Goal: Find specific fact: Find specific fact

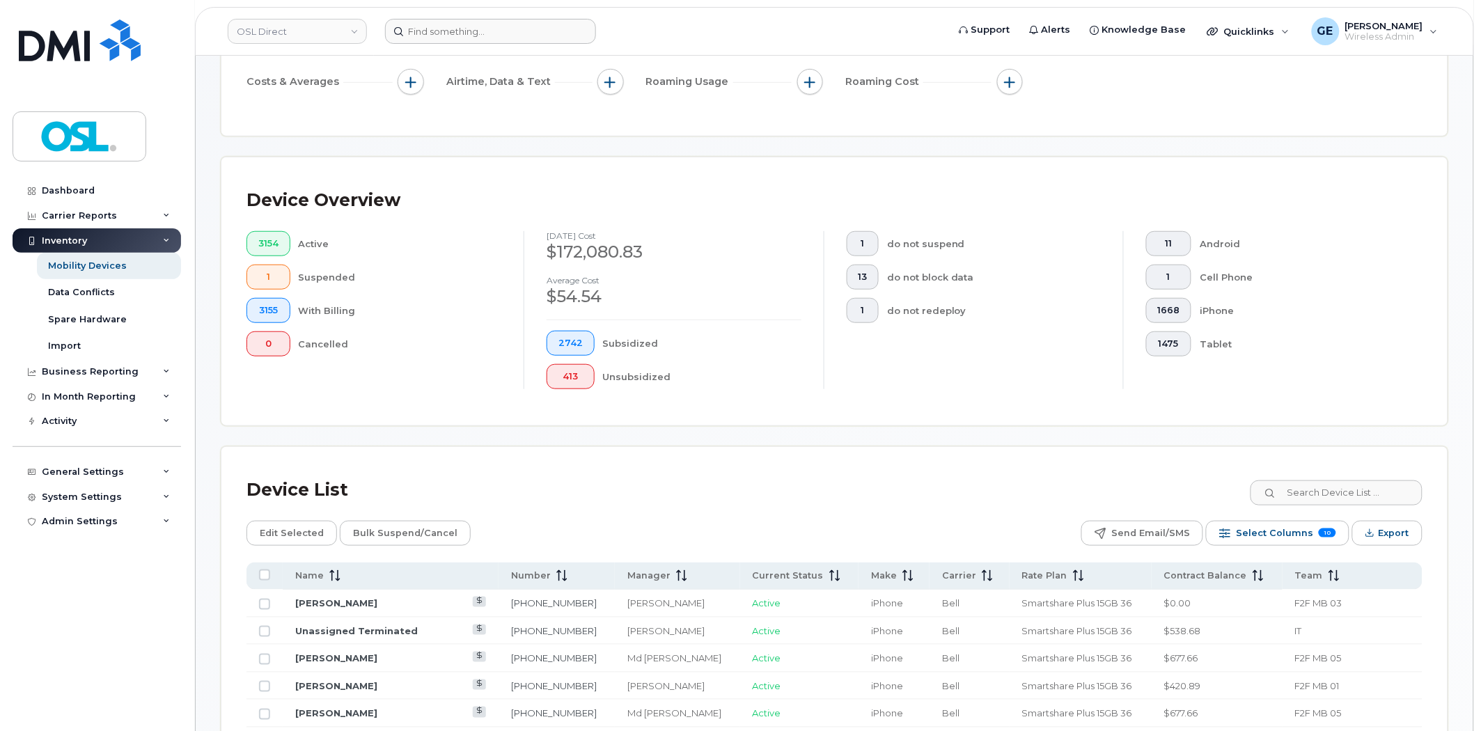
scroll to position [226, 0]
click at [554, 37] on input at bounding box center [490, 31] width 211 height 25
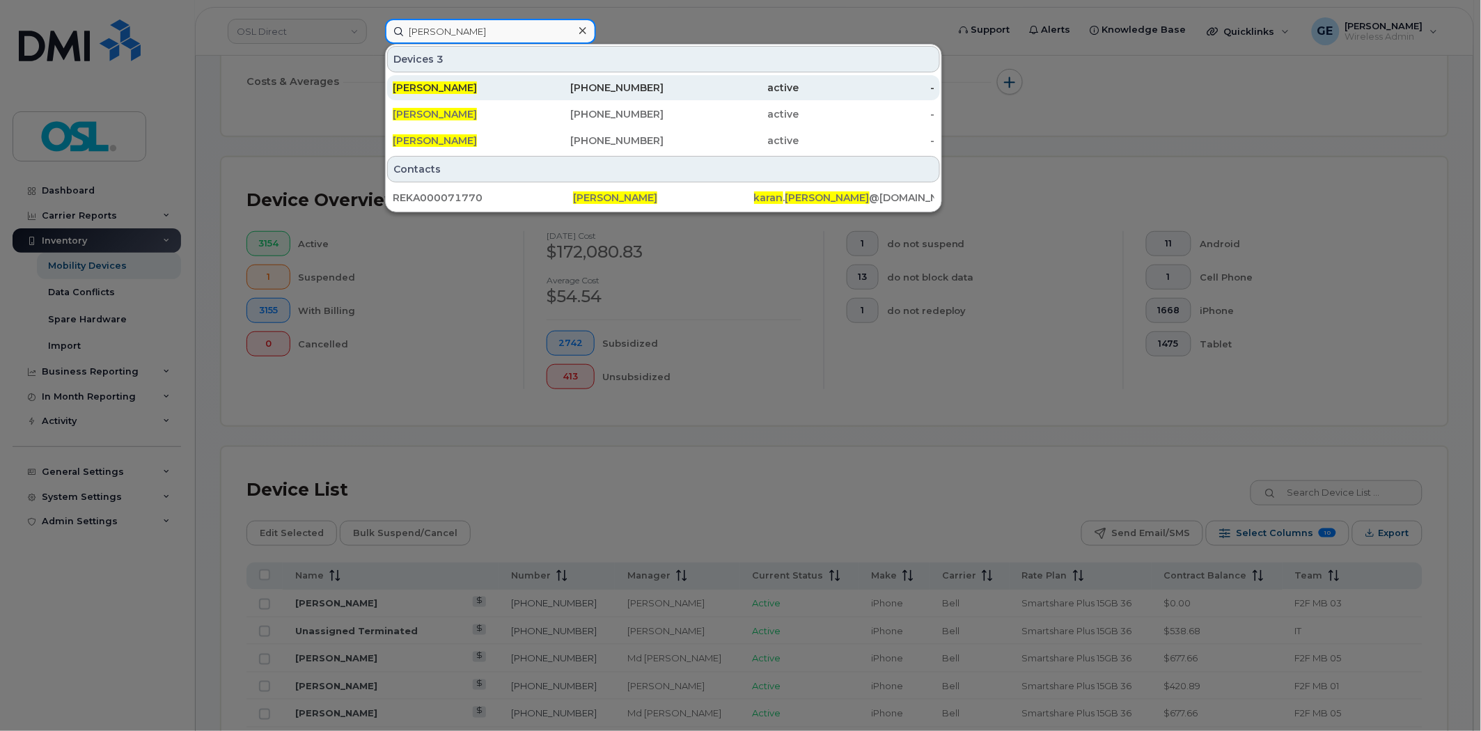
type input "karan malik"
click at [540, 95] on div "416-573-2819" at bounding box center [596, 87] width 136 height 25
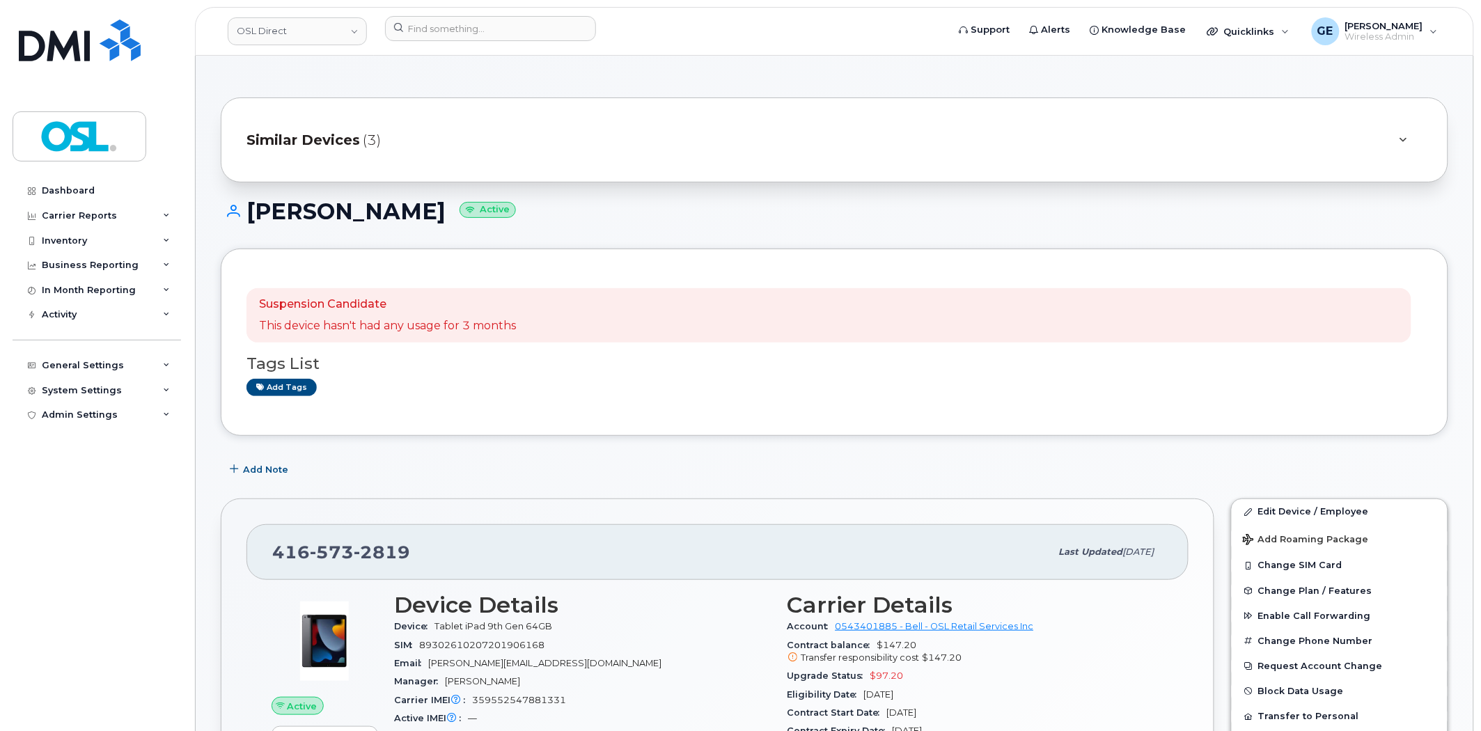
click at [399, 134] on div "Similar Devices (3)" at bounding box center [814, 139] width 1137 height 33
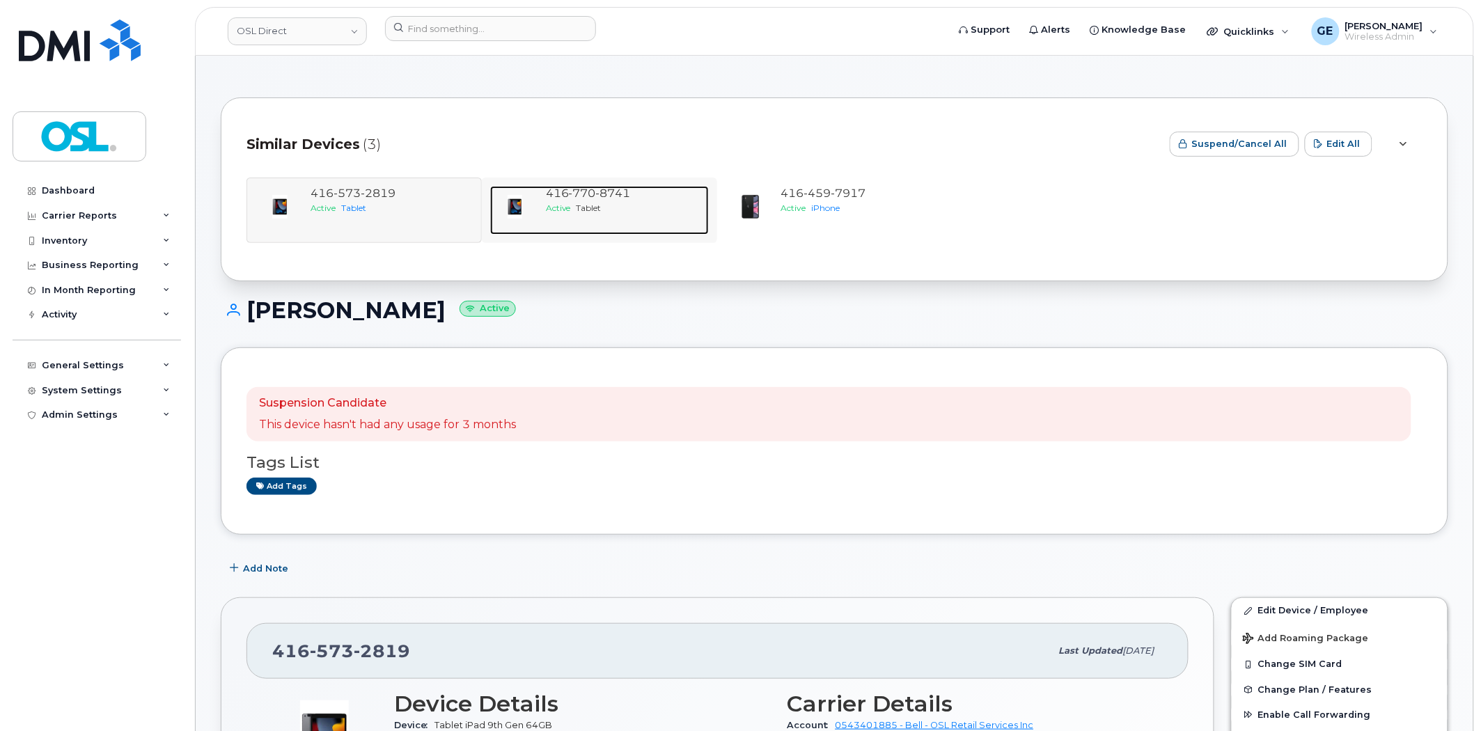
click at [564, 191] on span "416 770 8741" at bounding box center [588, 193] width 85 height 13
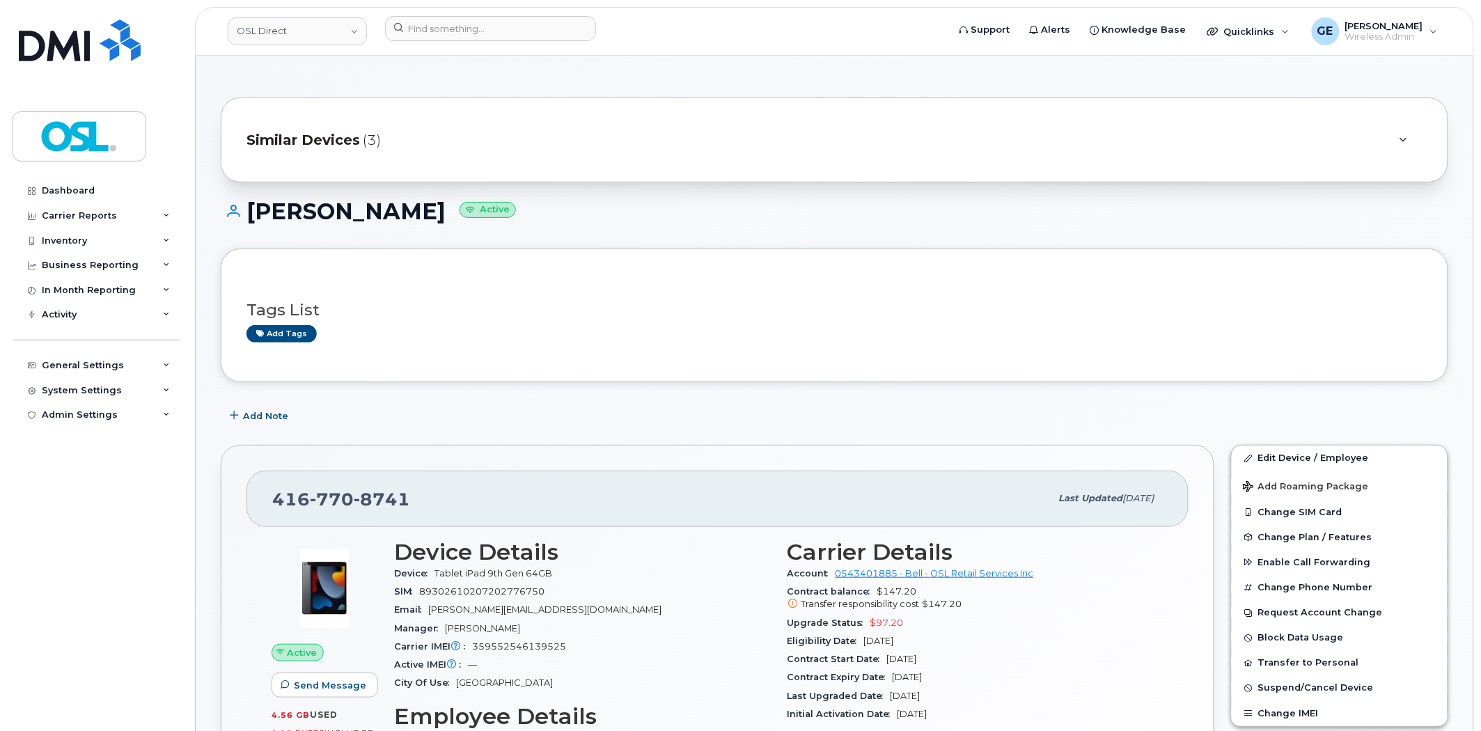
click at [475, 118] on div "Similar Devices (3)" at bounding box center [834, 139] width 1227 height 85
click at [501, 143] on div "Similar Devices (3)" at bounding box center [814, 139] width 1137 height 33
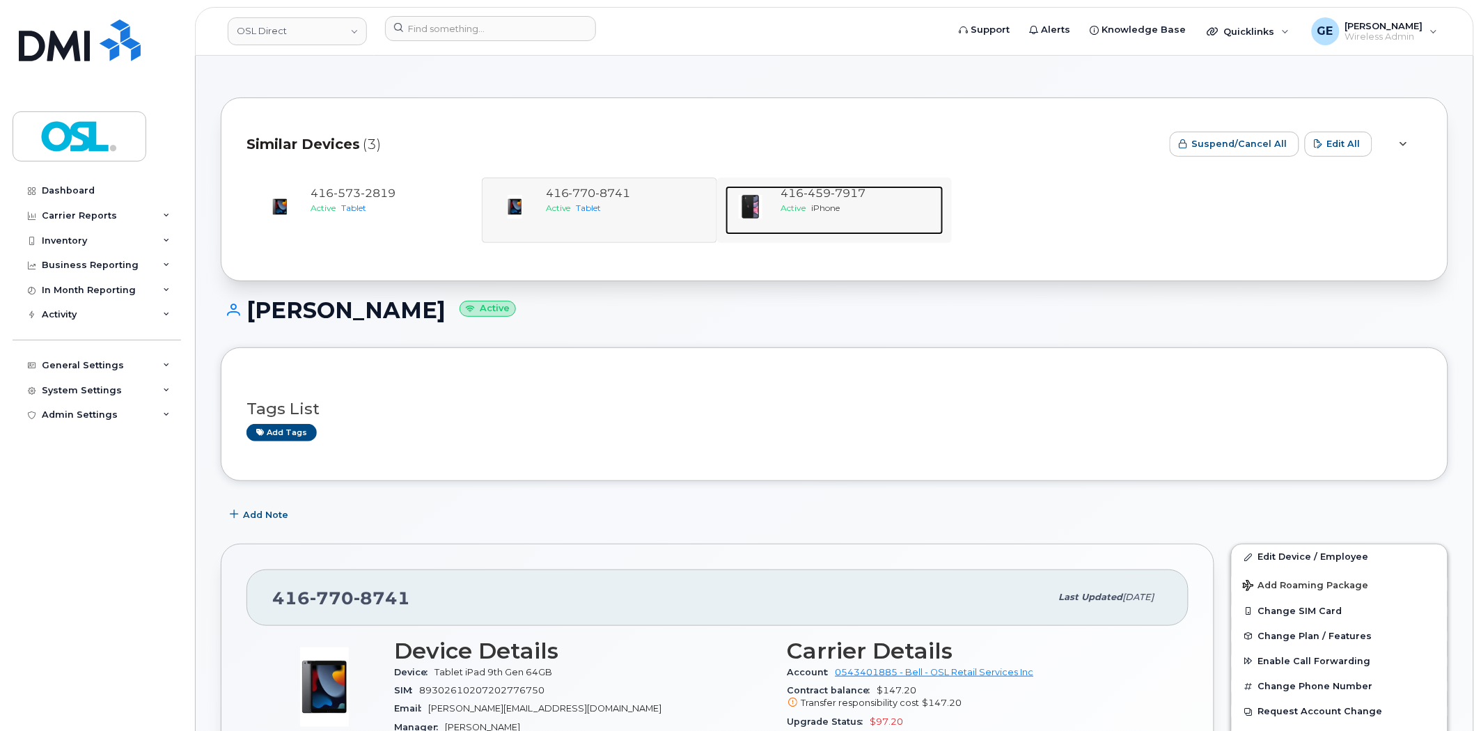
click at [815, 197] on span "459" at bounding box center [817, 193] width 27 height 13
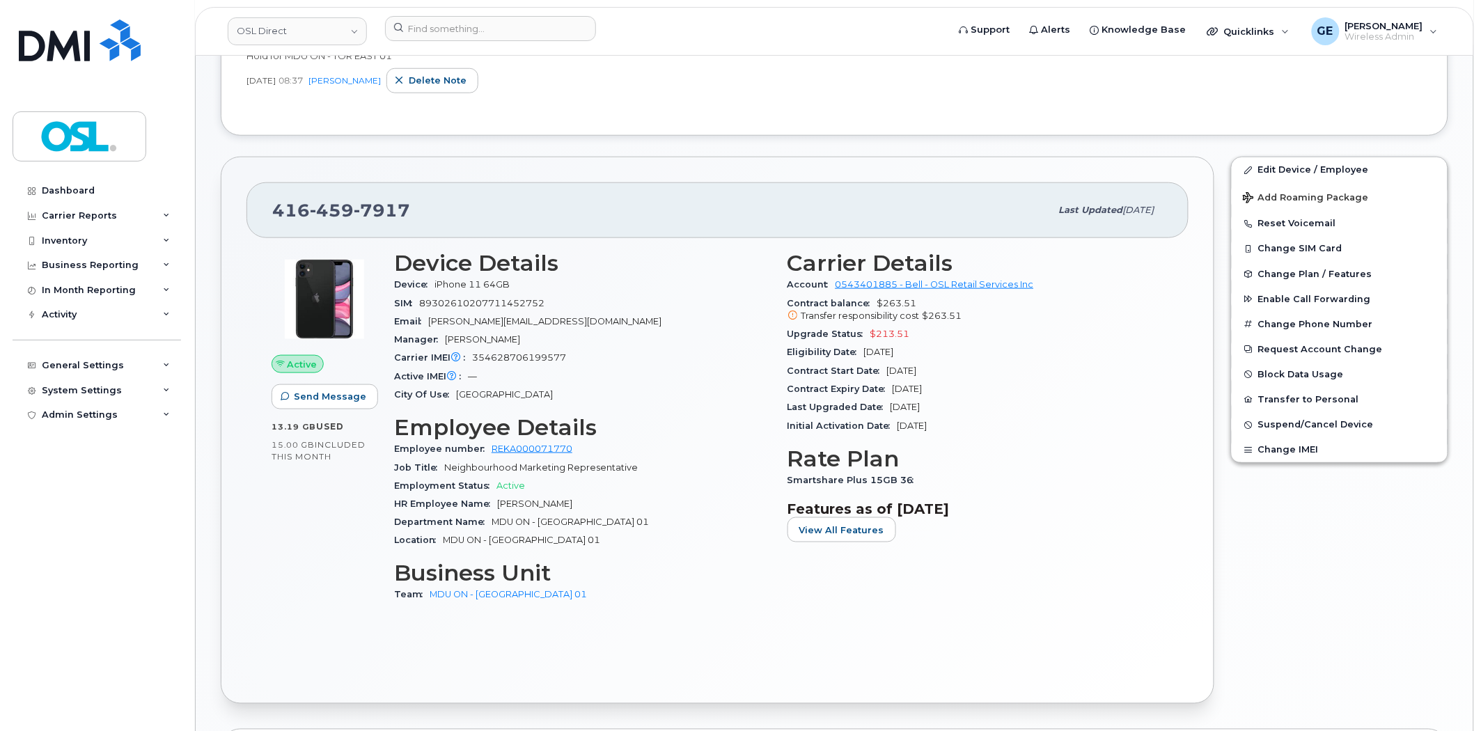
scroll to position [464, 0]
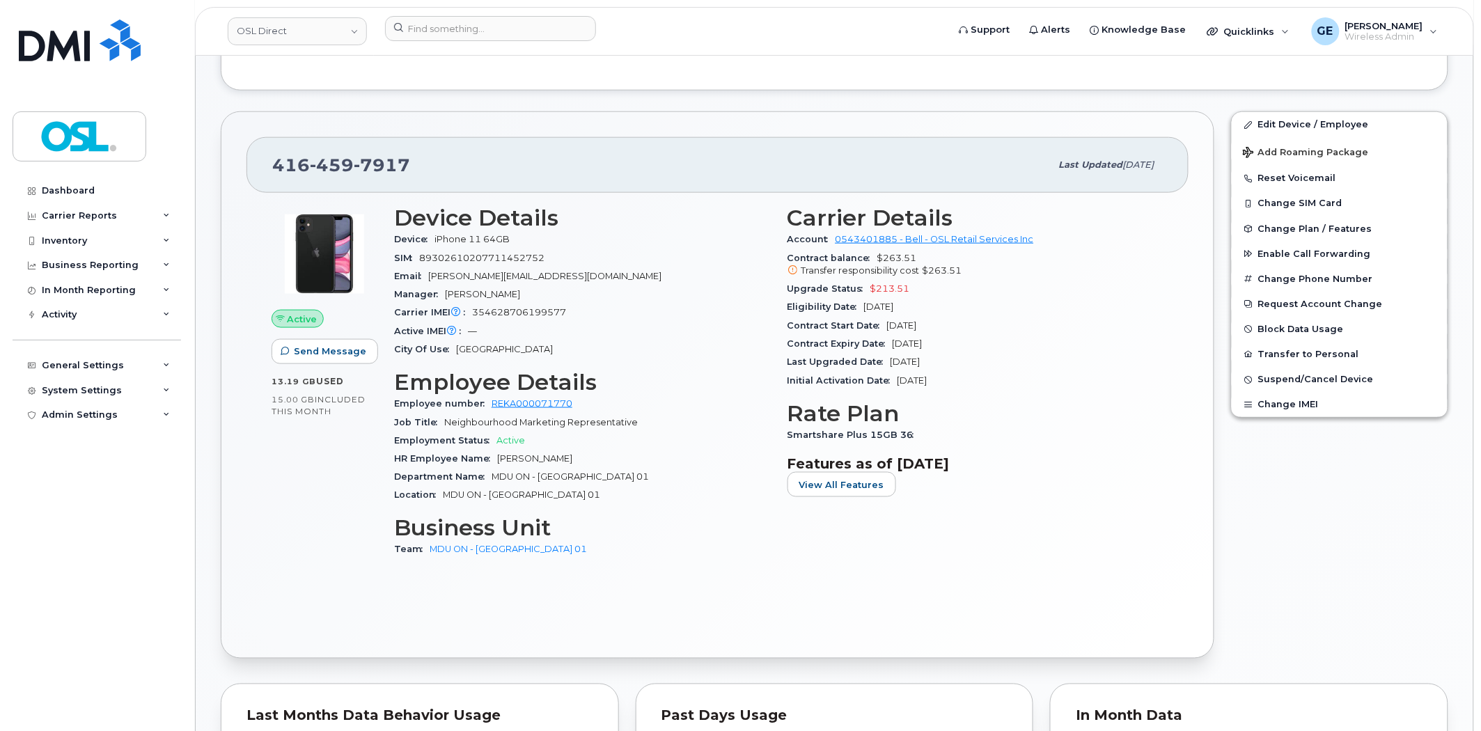
click at [985, 314] on div "Eligibility Date Jul 19, 2026" at bounding box center [975, 307] width 377 height 18
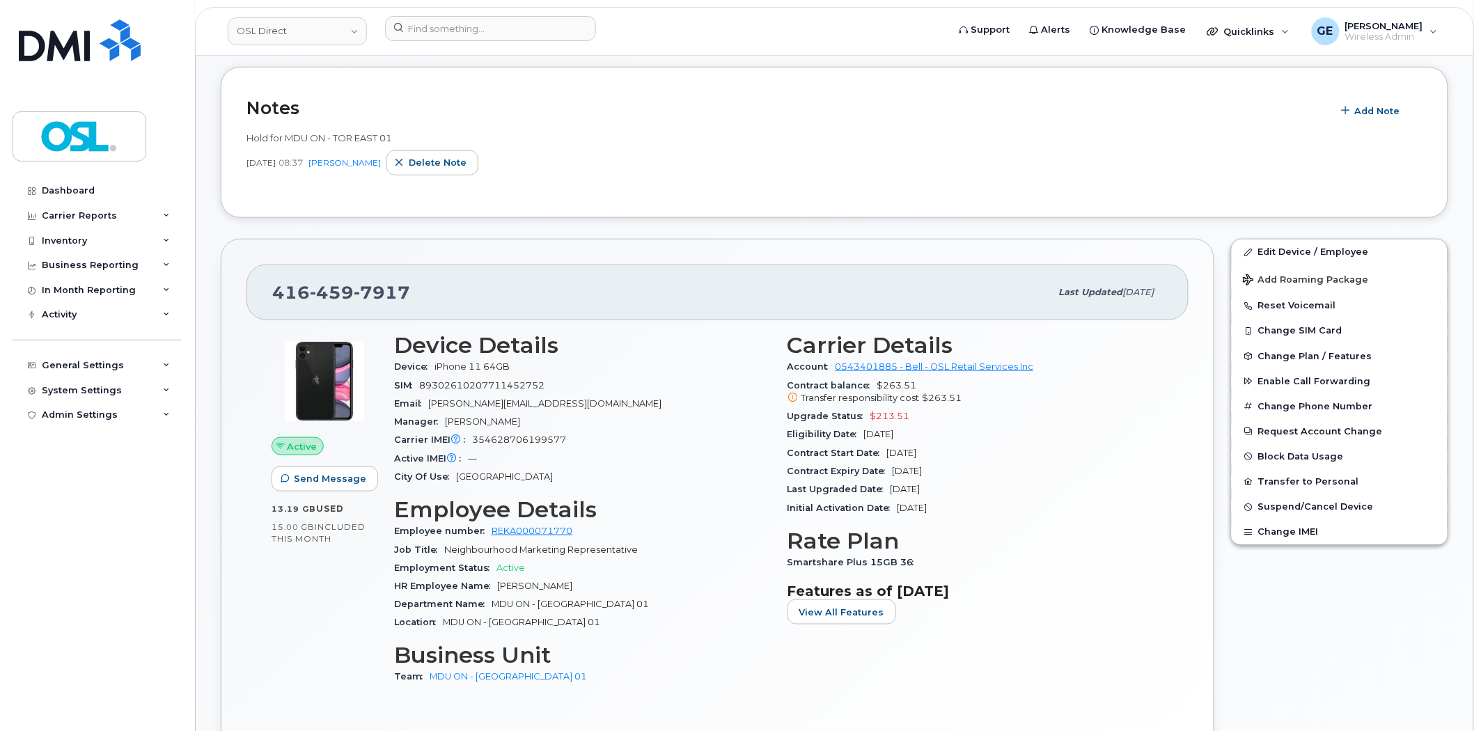
scroll to position [0, 0]
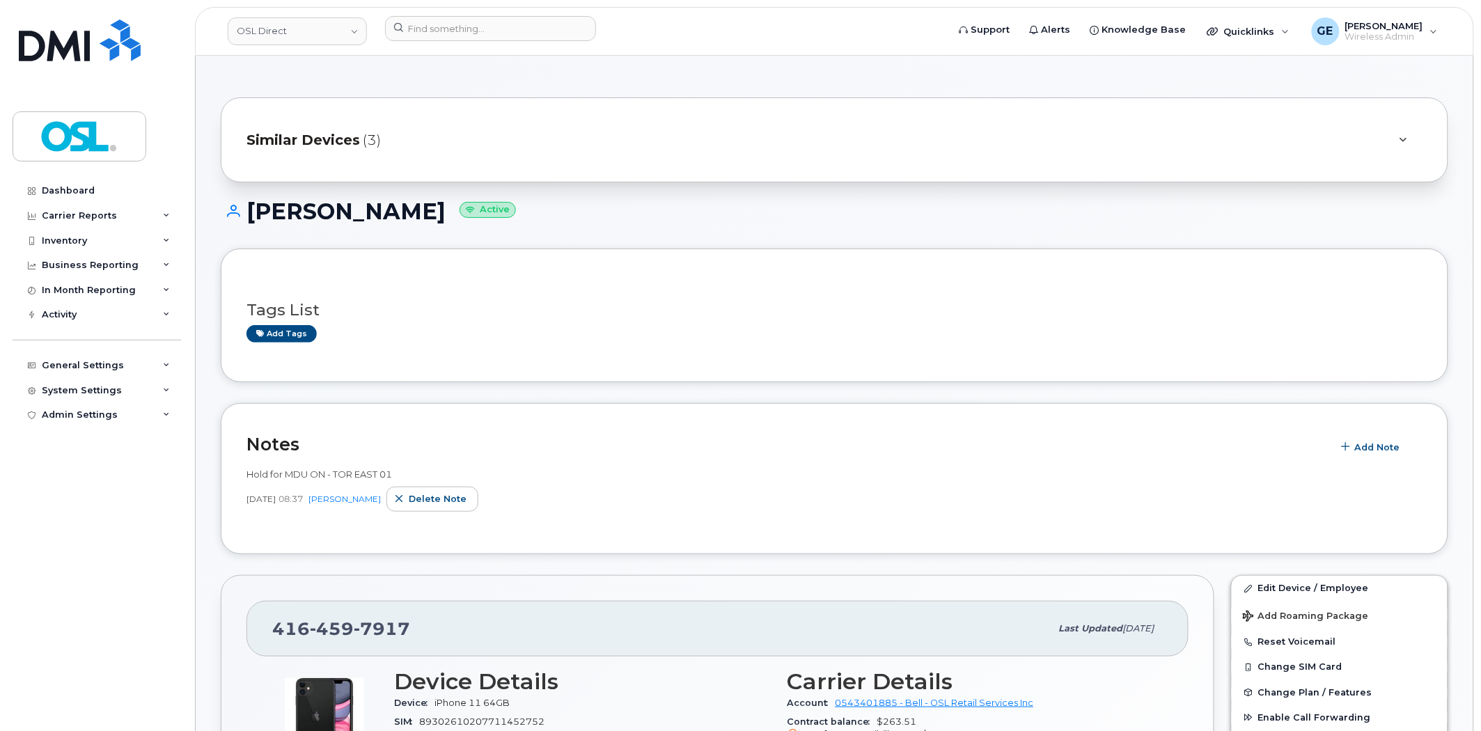
click at [350, 134] on span "Similar Devices" at bounding box center [302, 140] width 113 height 20
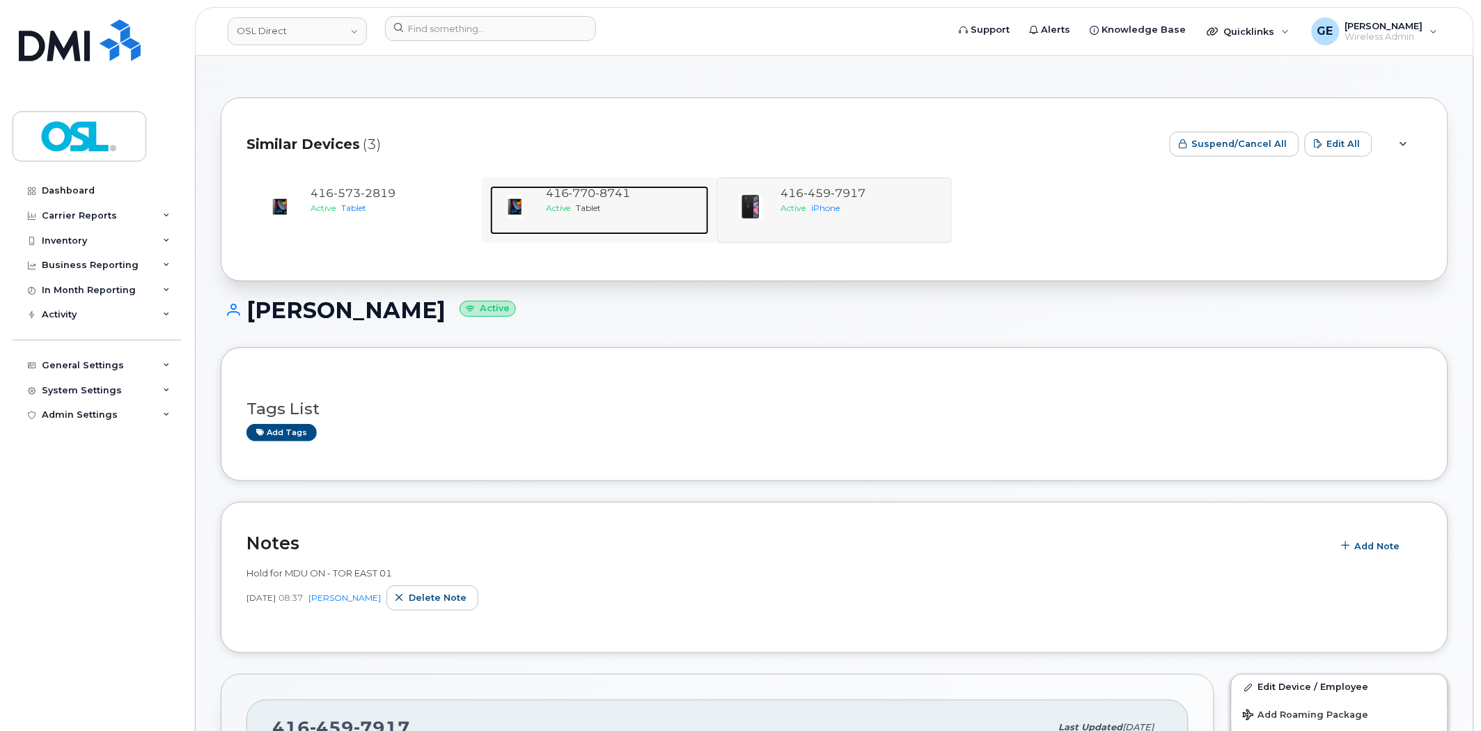
click at [599, 193] on span "8741" at bounding box center [613, 193] width 35 height 13
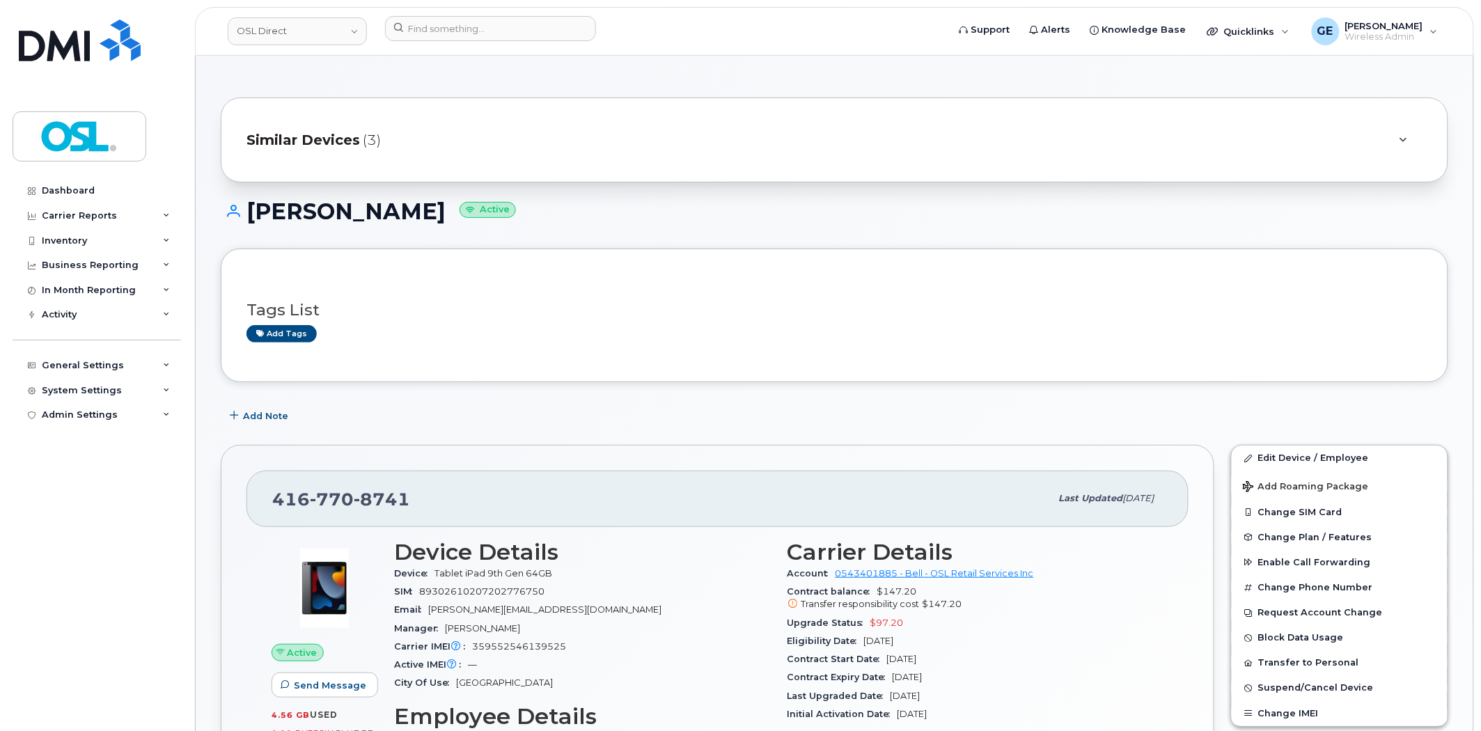
scroll to position [386, 0]
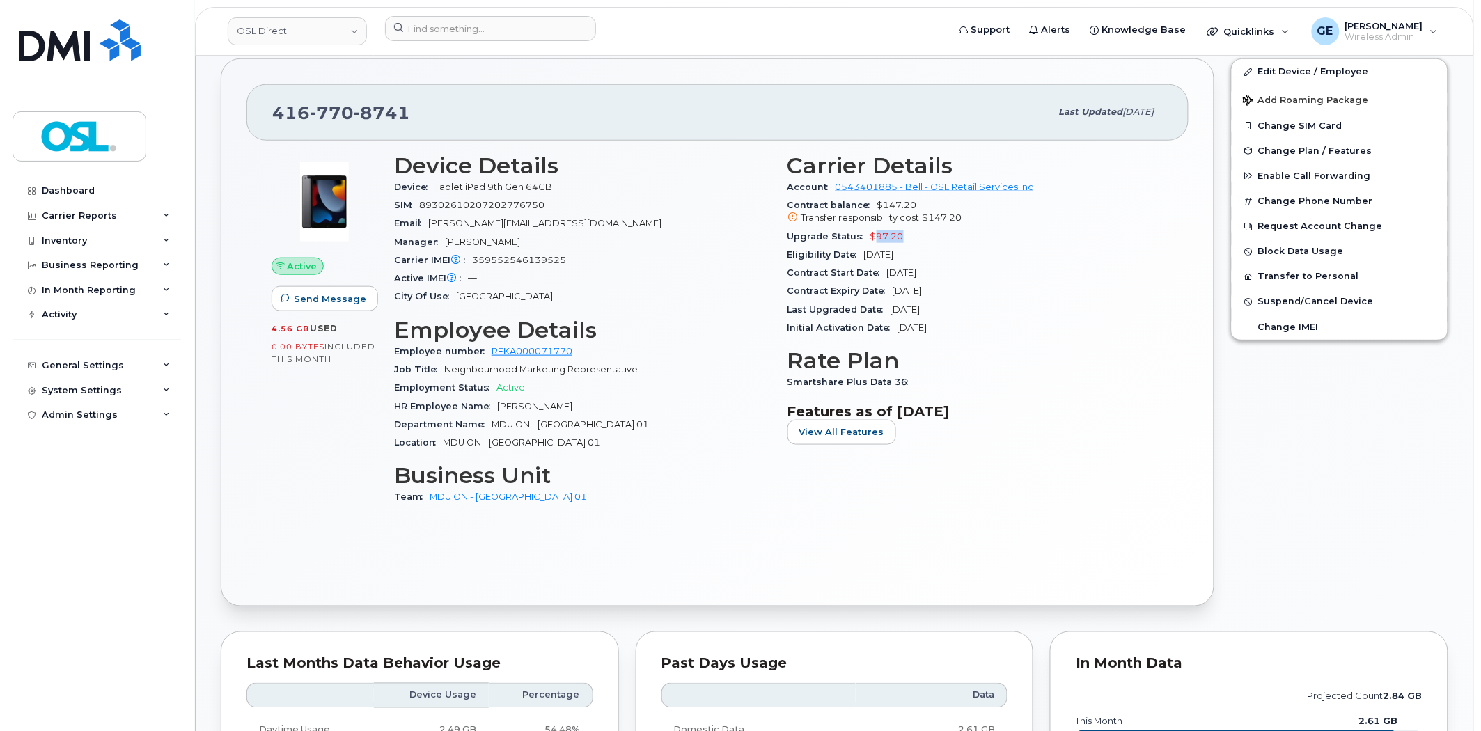
drag, startPoint x: 909, startPoint y: 232, endPoint x: 876, endPoint y: 237, distance: 33.9
click at [876, 237] on div "Upgrade Status $97.20" at bounding box center [975, 237] width 377 height 18
copy span "97.20"
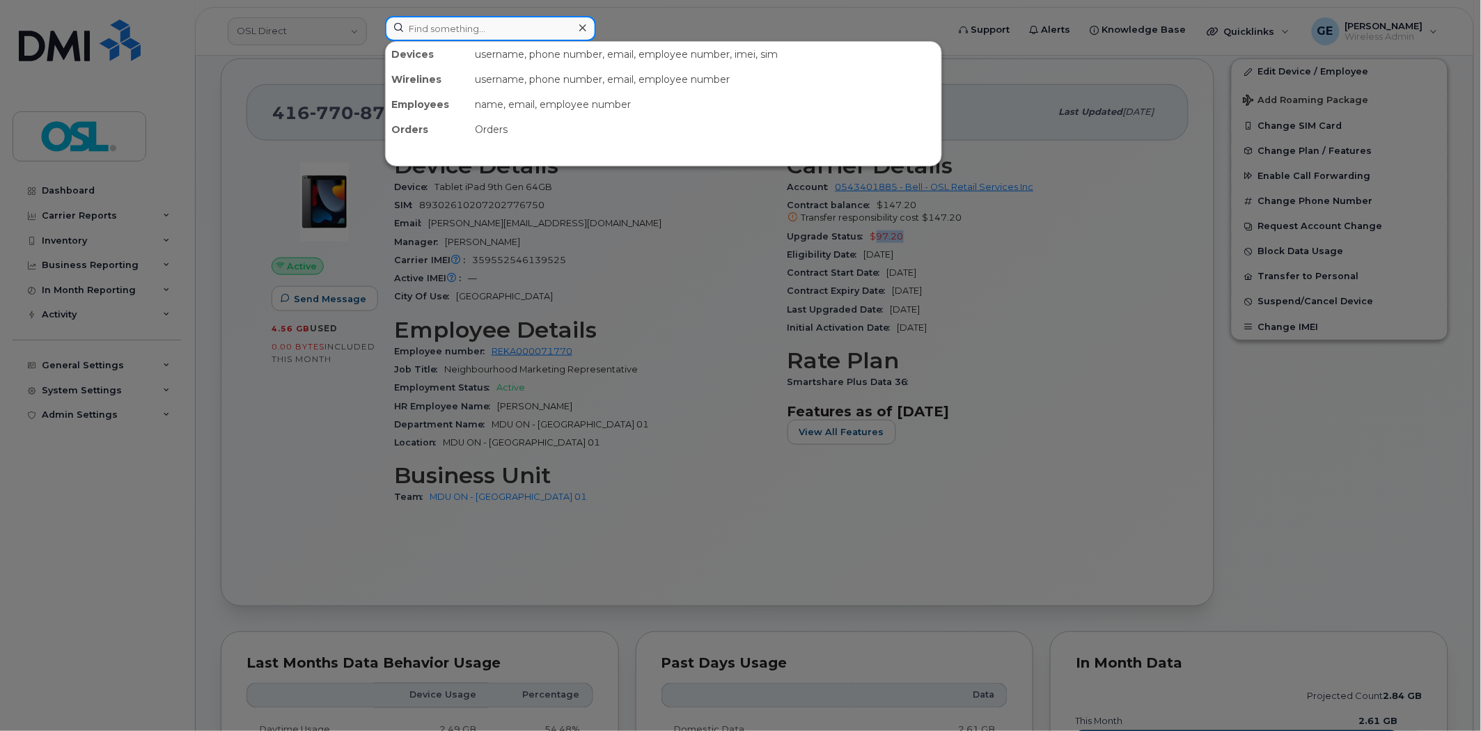
click at [473, 22] on input at bounding box center [490, 28] width 211 height 25
paste input "4383562686"
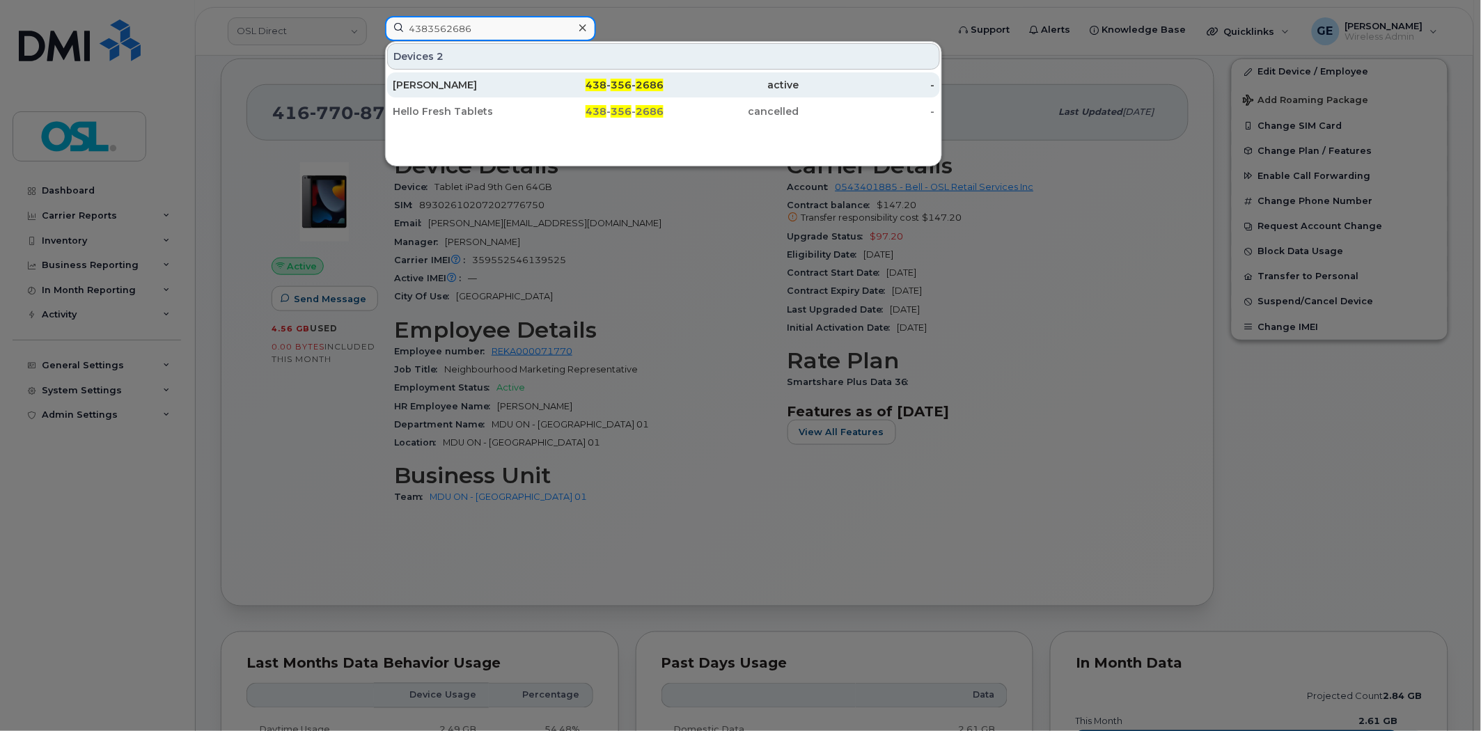
type input "4383562686"
click at [515, 82] on div "Sameer Sama" at bounding box center [461, 85] width 136 height 14
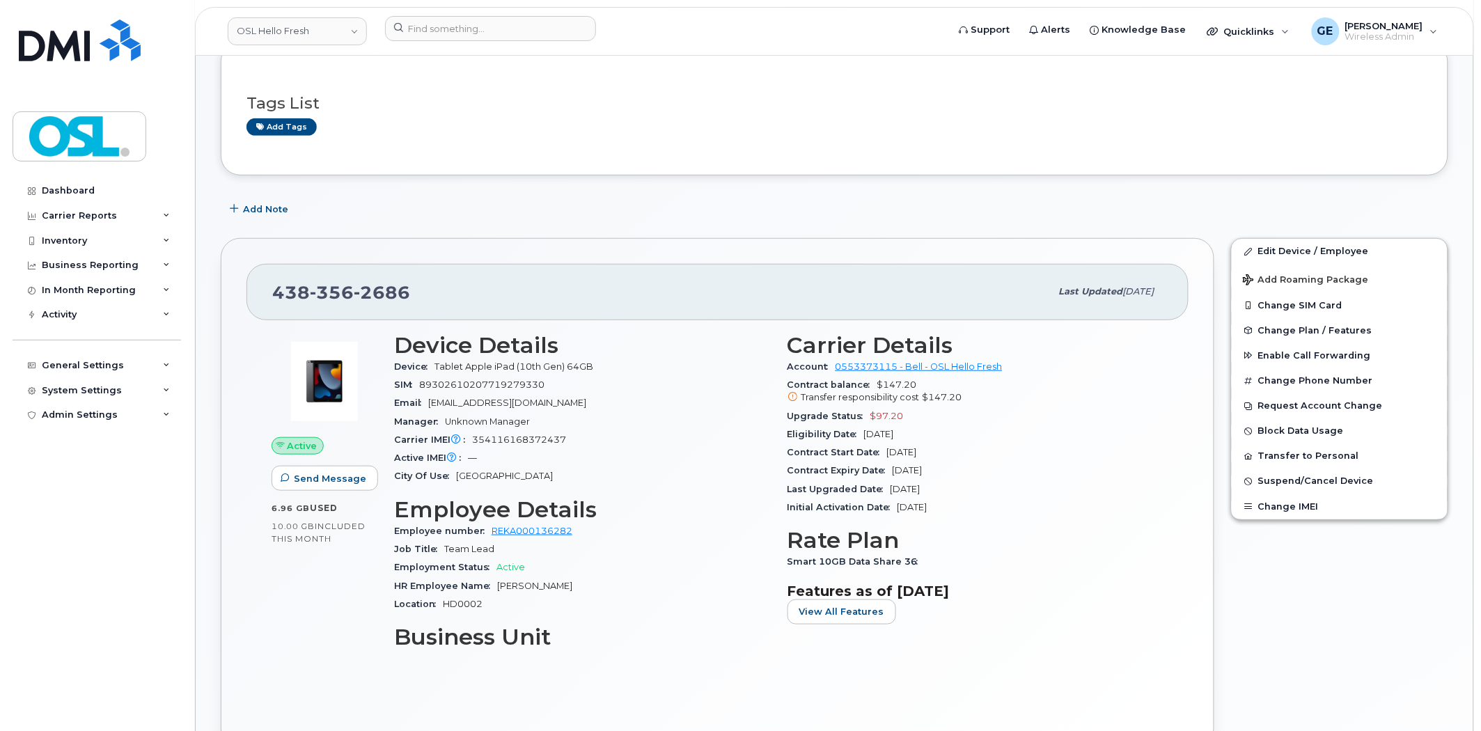
scroll to position [309, 0]
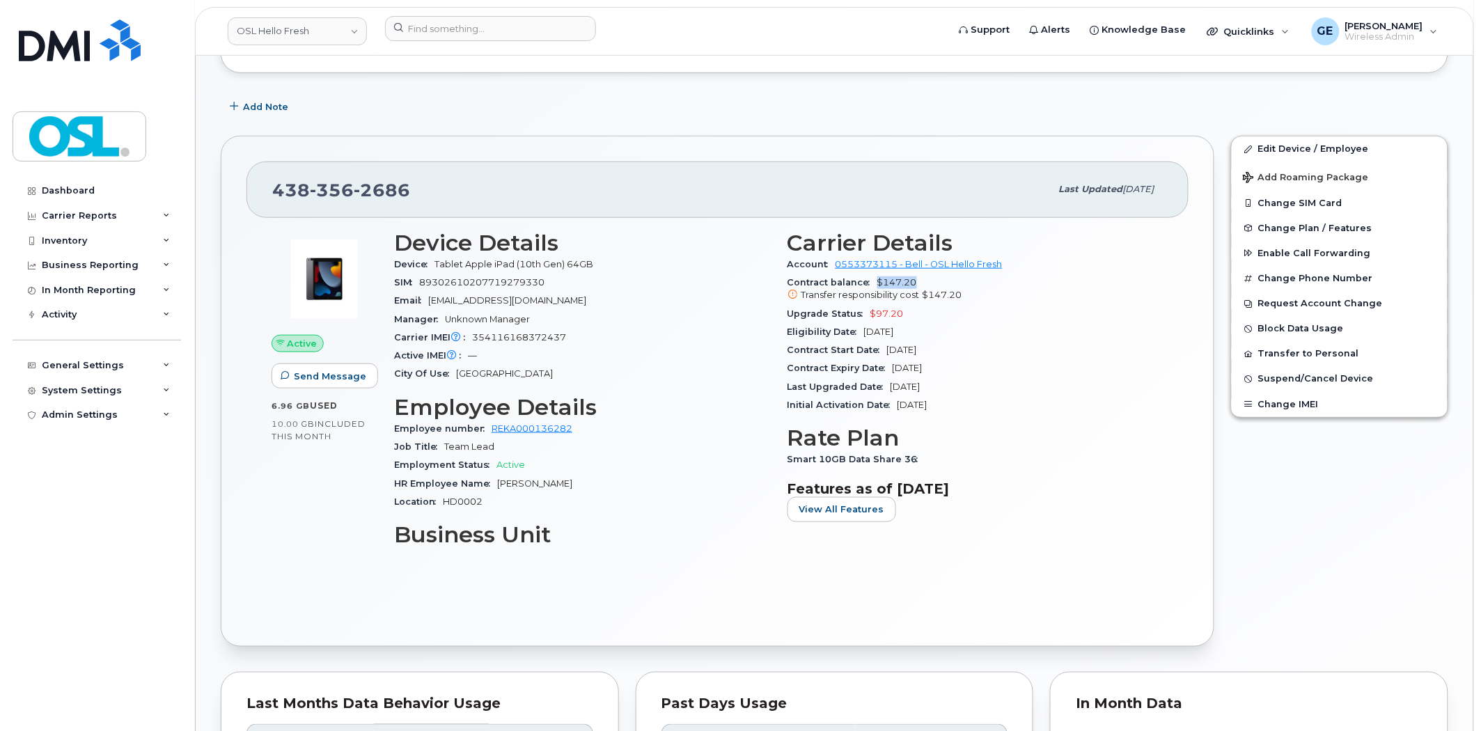
drag, startPoint x: 925, startPoint y: 281, endPoint x: 877, endPoint y: 288, distance: 47.8
click at [877, 288] on div "Contract balance $147.20 Transfer responsibility cost $147.20" at bounding box center [975, 289] width 377 height 31
copy span "$147.20"
click at [492, 29] on input at bounding box center [490, 28] width 211 height 25
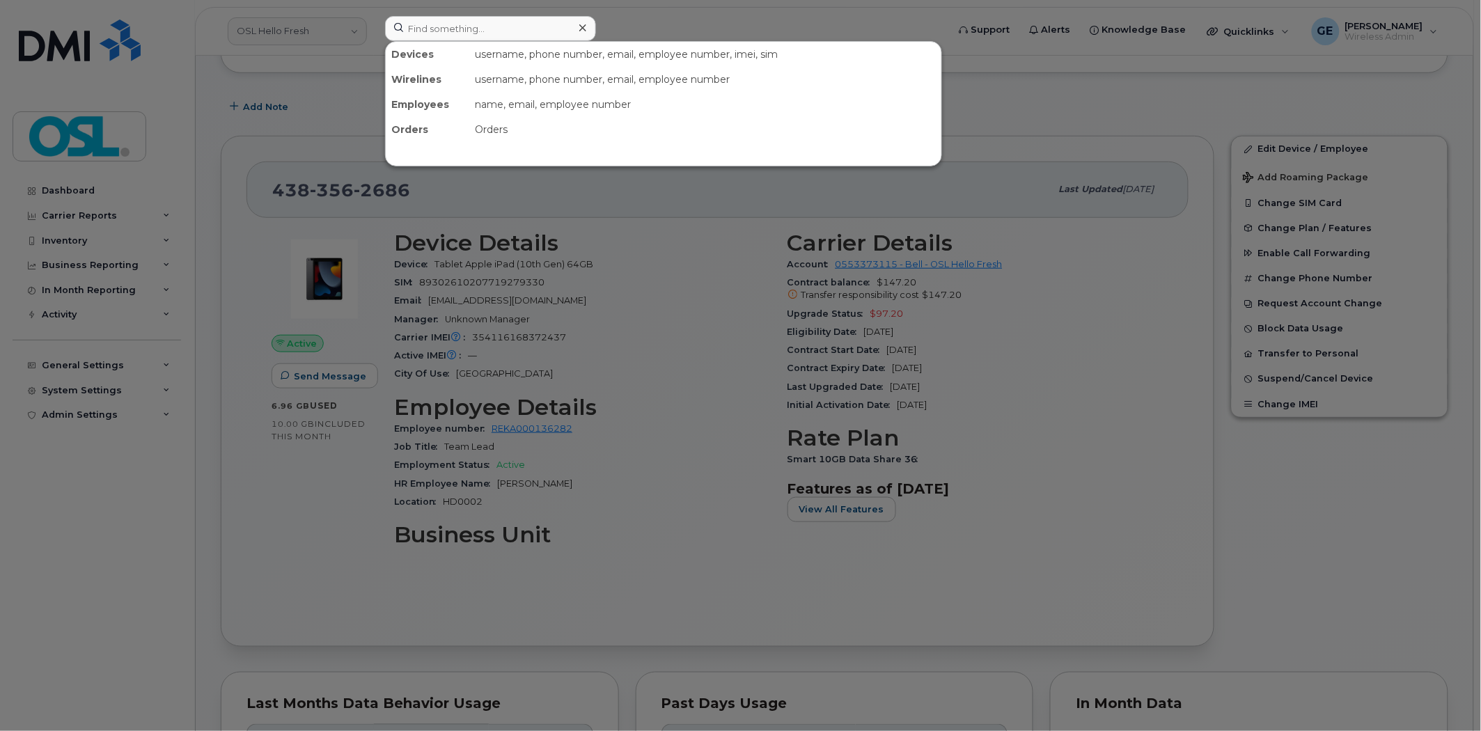
click at [1129, 293] on div at bounding box center [740, 365] width 1481 height 731
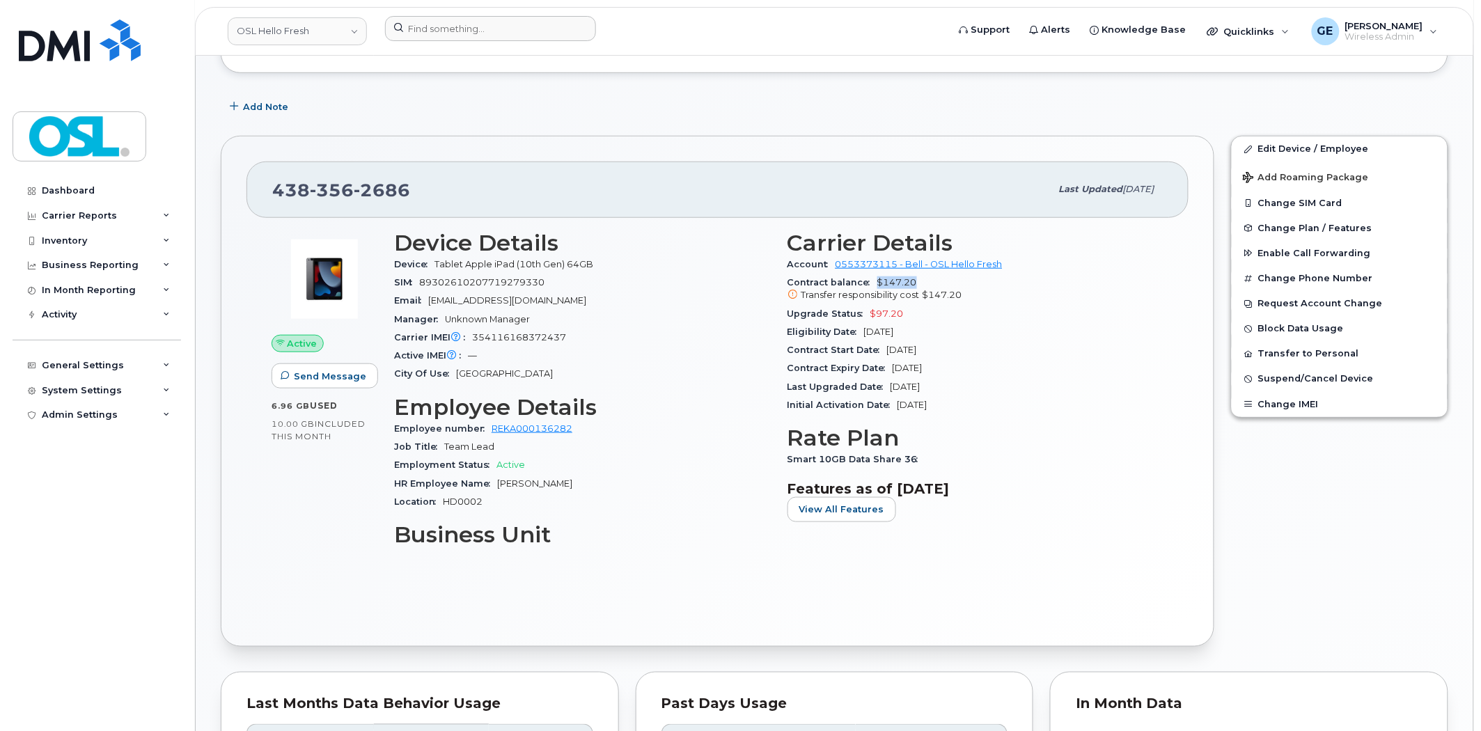
drag, startPoint x: 929, startPoint y: 286, endPoint x: 871, endPoint y: 287, distance: 58.5
click at [871, 287] on div "Contract balance $147.20 Transfer responsibility cost $147.20" at bounding box center [975, 289] width 377 height 31
drag, startPoint x: 911, startPoint y: 310, endPoint x: 867, endPoint y: 319, distance: 44.8
click at [867, 319] on div "Upgrade Status $97.20" at bounding box center [975, 314] width 377 height 18
copy span "$97.20"
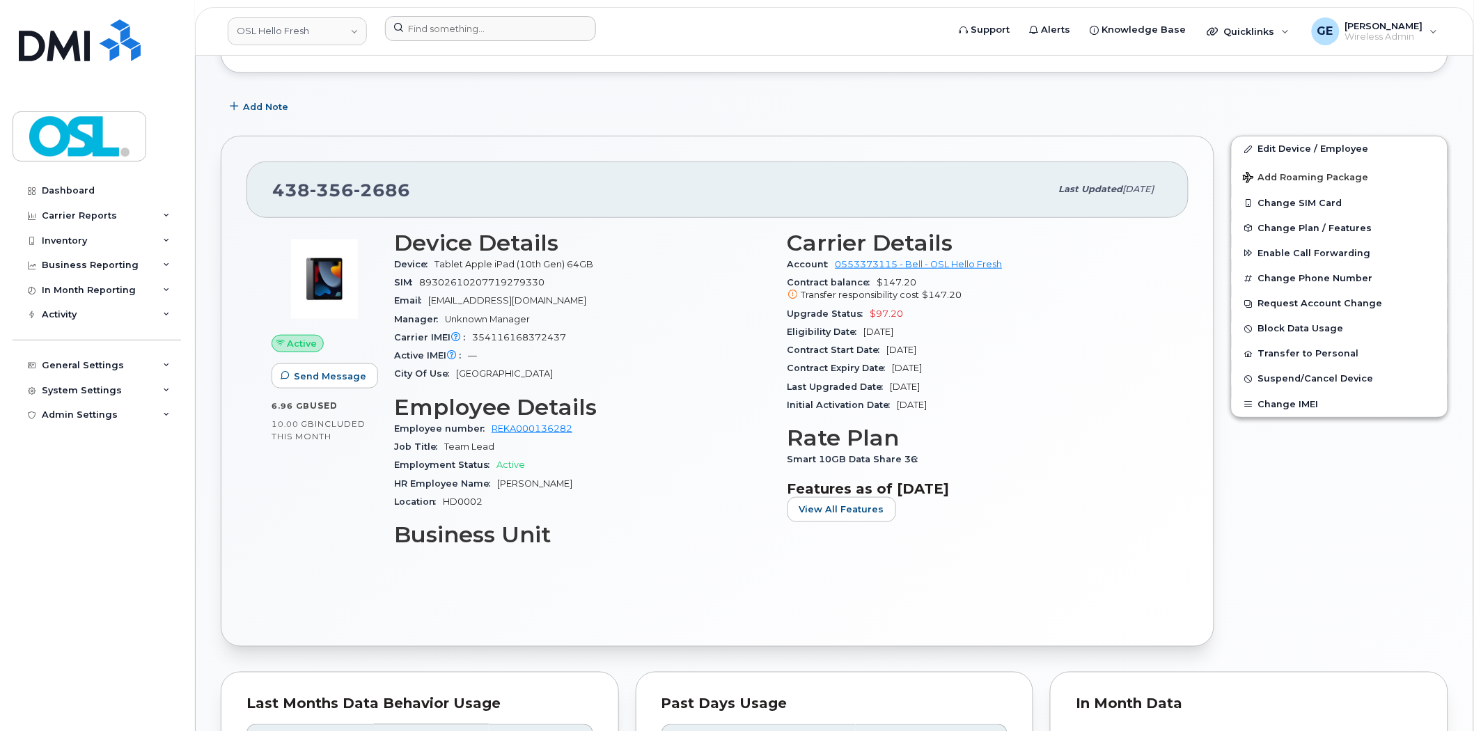
click at [523, 13] on header "OSL Hello Fresh Support Alerts Knowledge Base Quicklinks Suspend / Cancel Devic…" at bounding box center [834, 31] width 1279 height 49
click at [516, 30] on input at bounding box center [490, 28] width 211 height 25
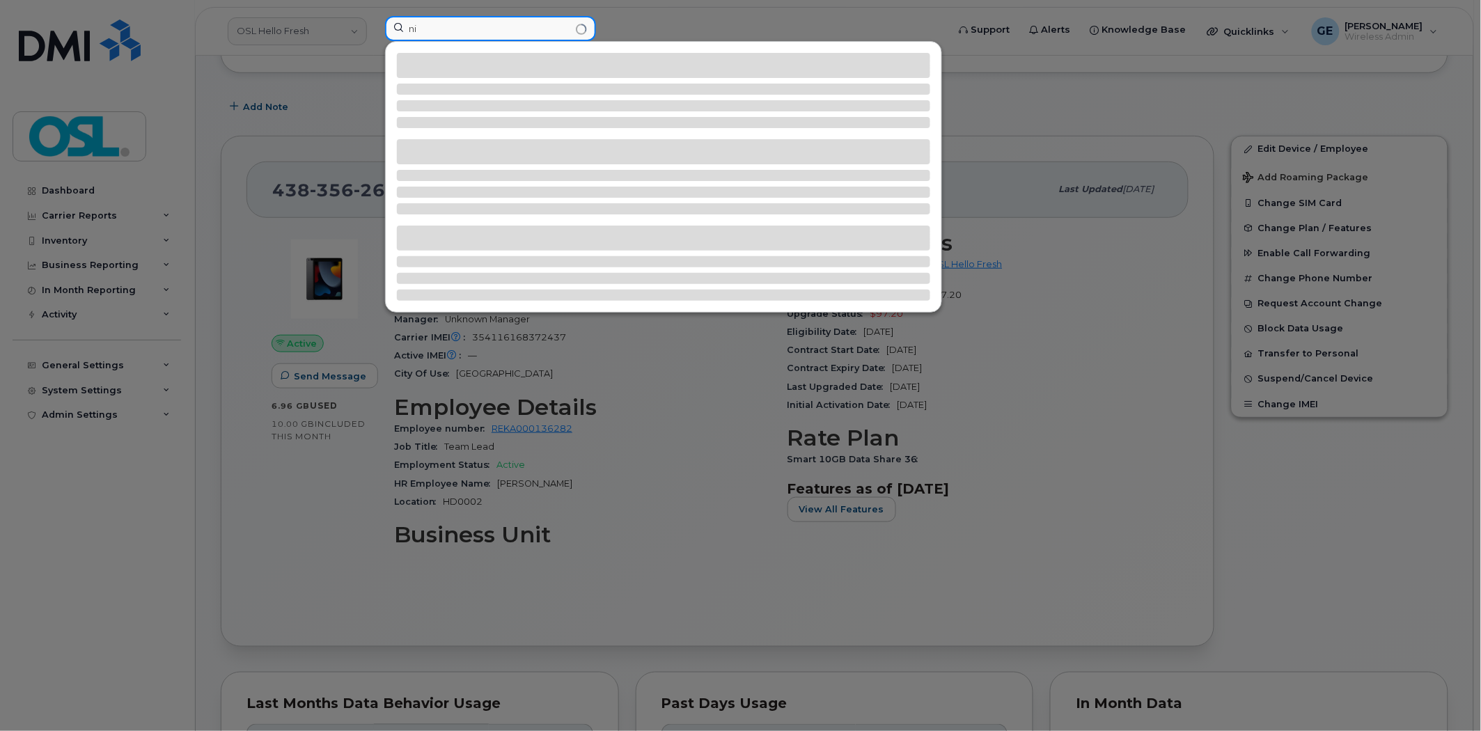
type input "n"
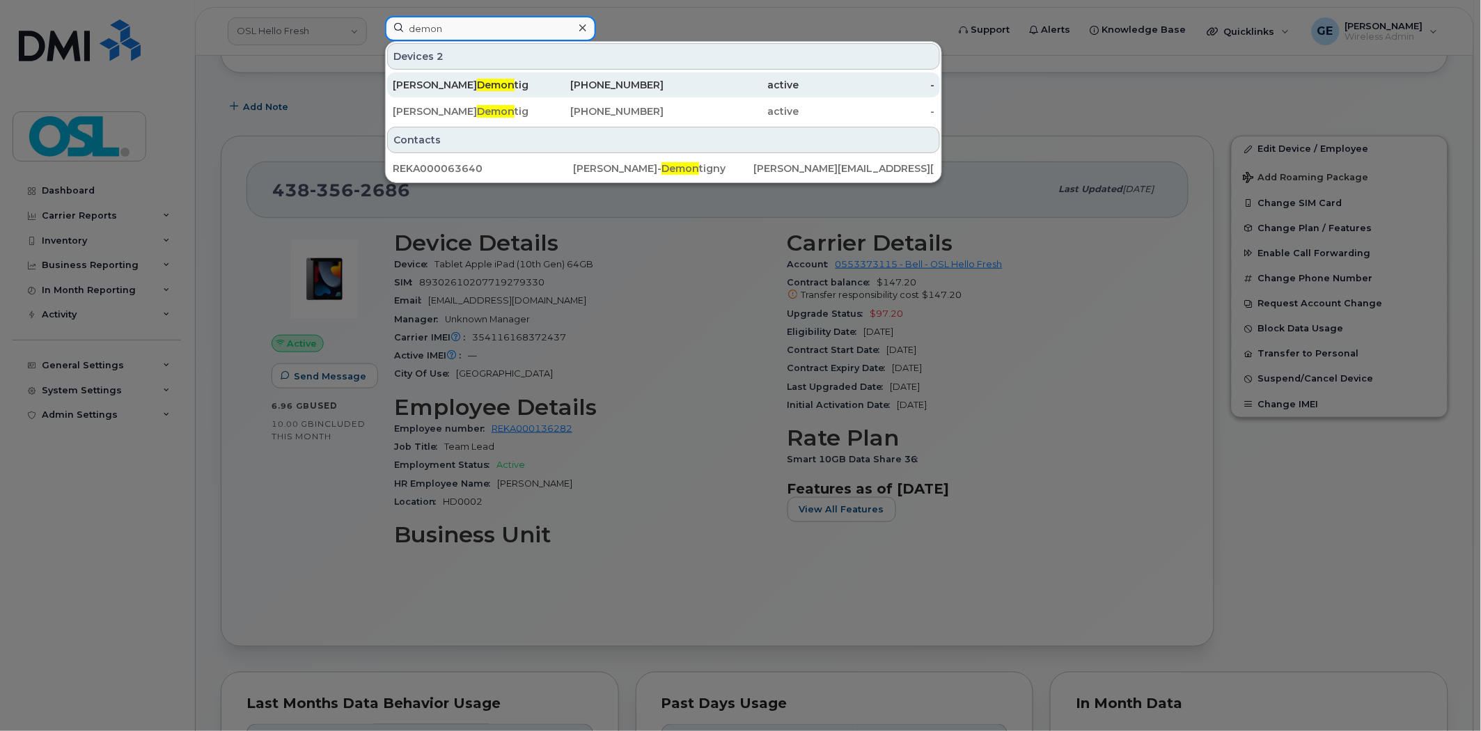
type input "demon"
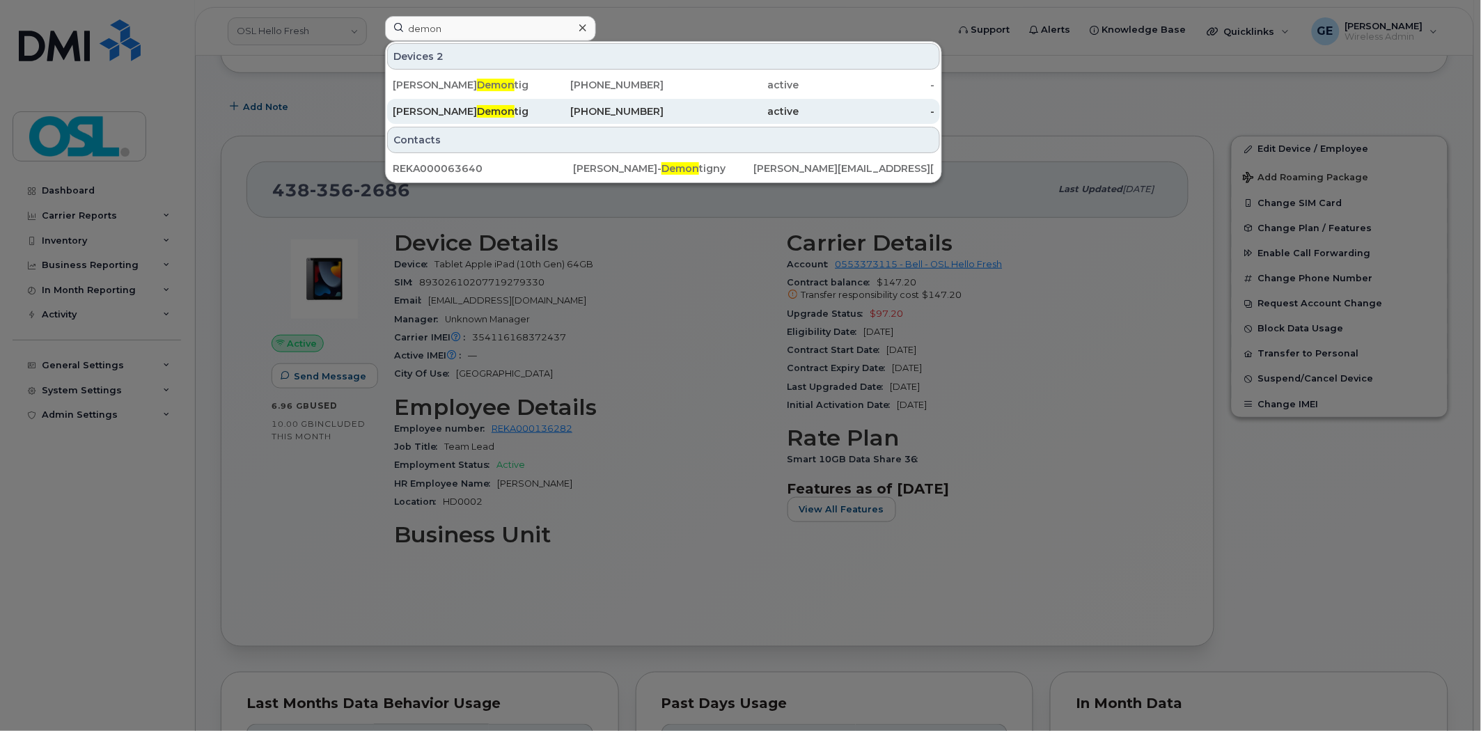
drag, startPoint x: 509, startPoint y: 79, endPoint x: 931, endPoint y: 120, distance: 423.9
click at [509, 79] on div "Nicholas Pratte Demon tigny" at bounding box center [461, 85] width 136 height 14
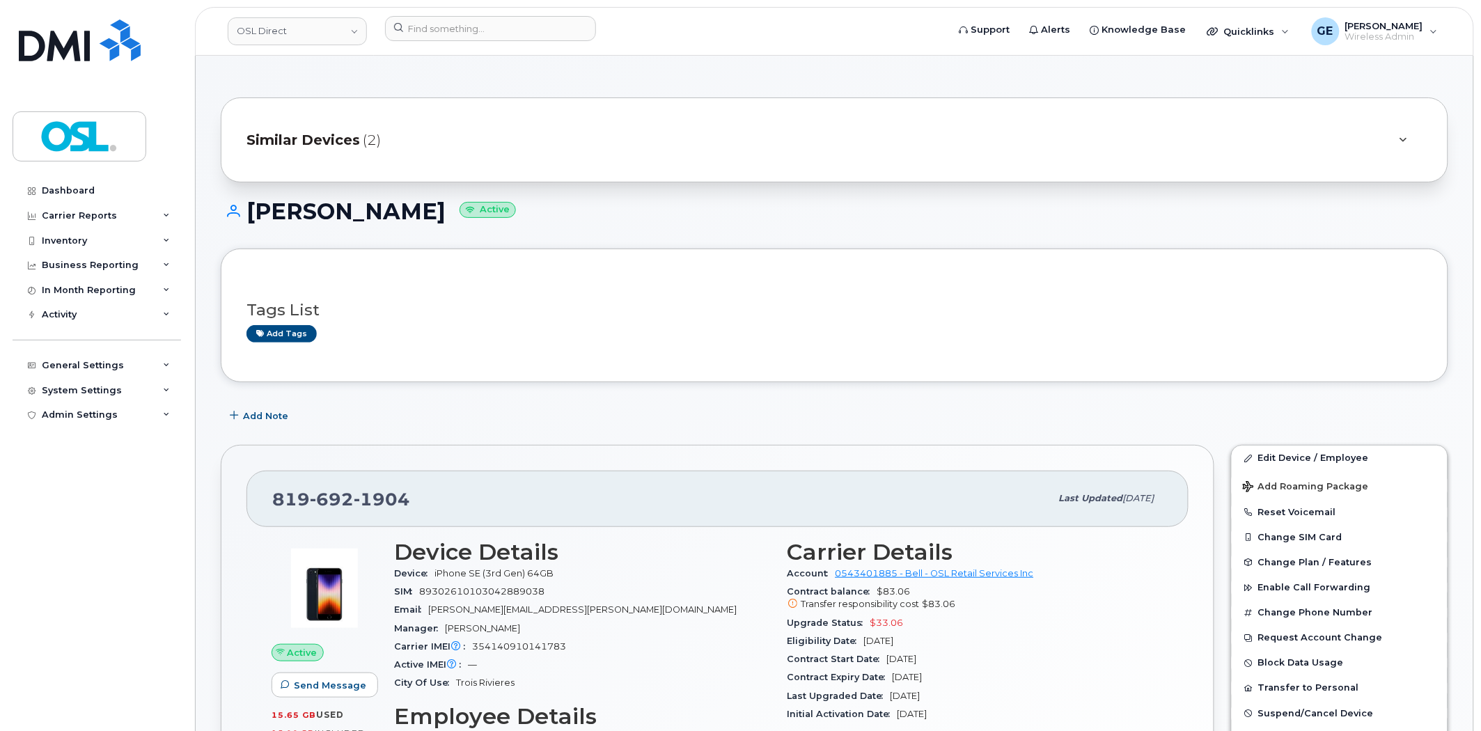
click at [372, 130] on span "(2)" at bounding box center [372, 140] width 18 height 20
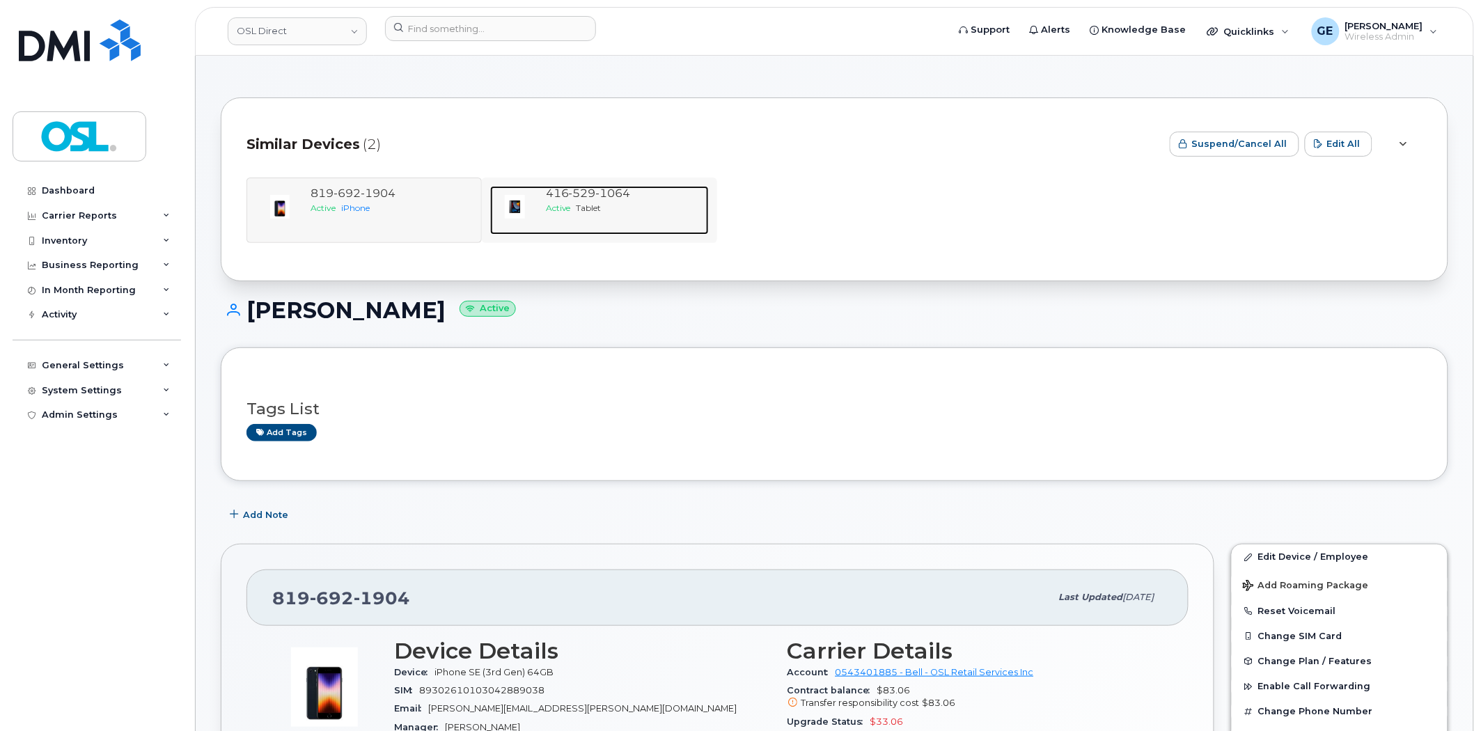
click at [551, 198] on span "[PHONE_NUMBER]" at bounding box center [588, 193] width 85 height 13
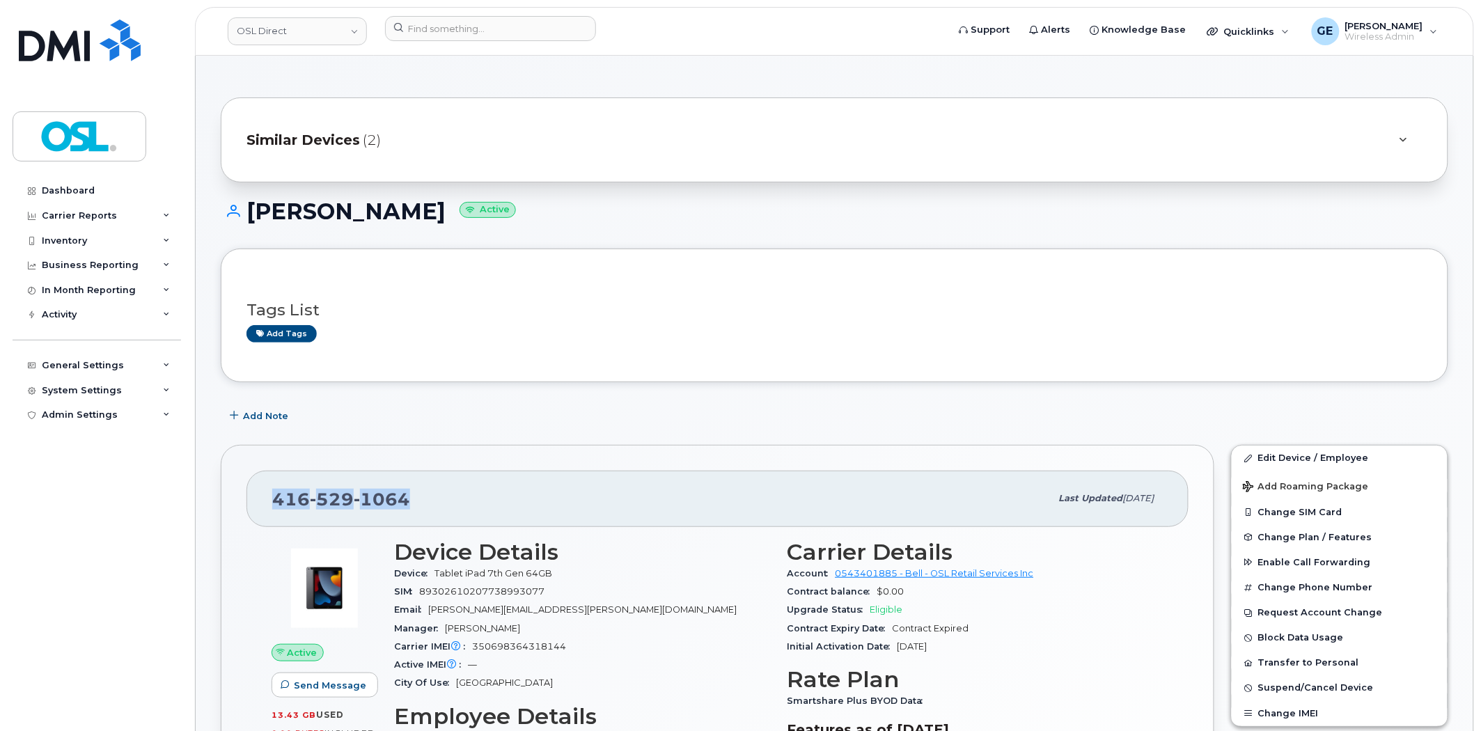
drag, startPoint x: 359, startPoint y: 464, endPoint x: 254, endPoint y: 486, distance: 106.8
click at [254, 486] on div "[PHONE_NUMBER] Last updated [DATE]" at bounding box center [717, 499] width 942 height 56
copy span "[PHONE_NUMBER]"
